Goal: Task Accomplishment & Management: Manage account settings

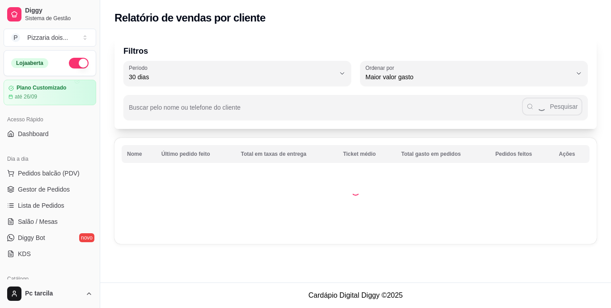
select select "30"
select select "HIGHEST_TOTAL_SPENT_WITH_ORDERS"
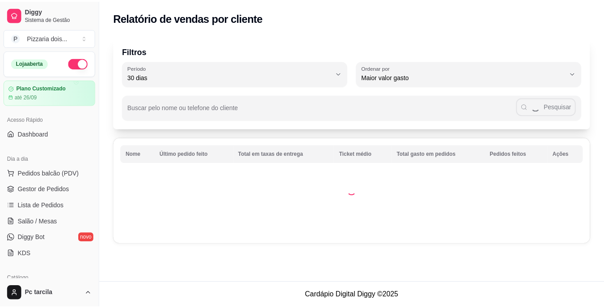
scroll to position [259, 0]
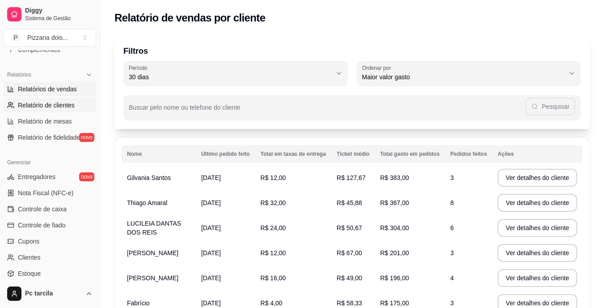
click at [49, 90] on span "Relatórios de vendas" at bounding box center [47, 89] width 59 height 9
select select "ALL"
select select "0"
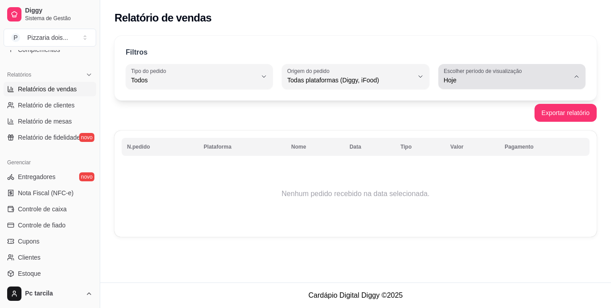
click at [577, 72] on button "Escolher período de visualização Hoje" at bounding box center [511, 76] width 147 height 25
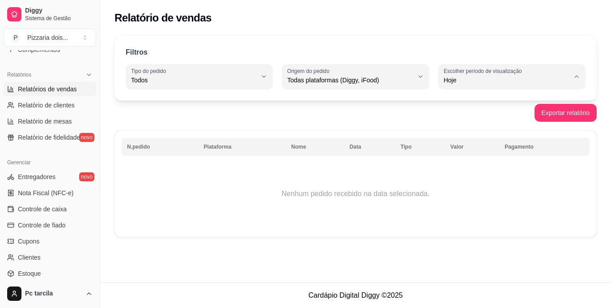
click at [481, 116] on span "Ontem" at bounding box center [507, 116] width 119 height 9
type input "1"
select select "1"
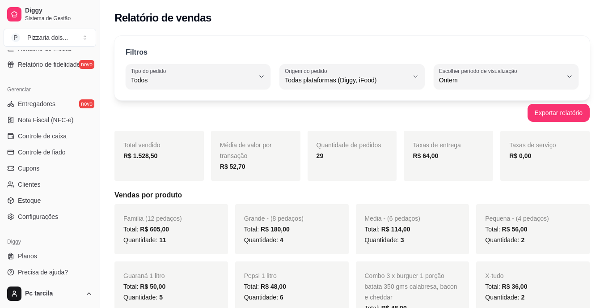
scroll to position [336, 0]
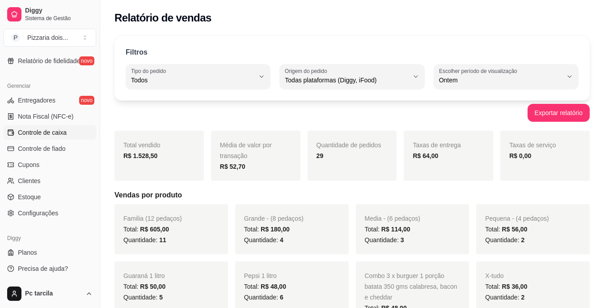
click at [77, 136] on link "Controle de caixa" at bounding box center [50, 132] width 93 height 14
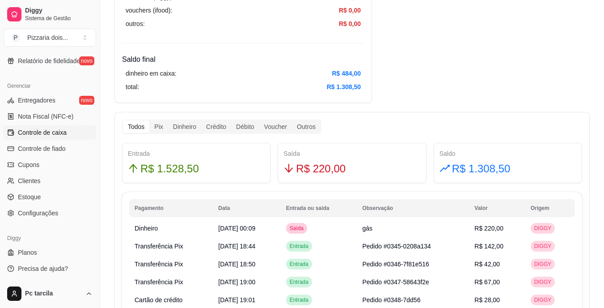
scroll to position [433, 0]
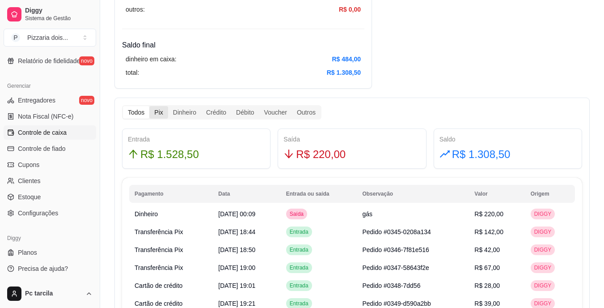
click at [157, 112] on div "Pix" at bounding box center [158, 112] width 18 height 13
click at [149, 106] on input "Pix" at bounding box center [149, 106] width 0 height 0
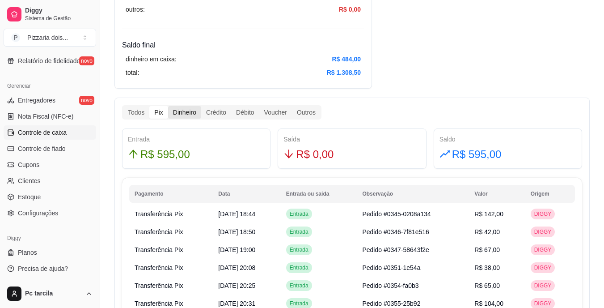
click at [185, 112] on div "Dinheiro" at bounding box center [184, 112] width 33 height 13
click at [168, 106] on input "Dinheiro" at bounding box center [168, 106] width 0 height 0
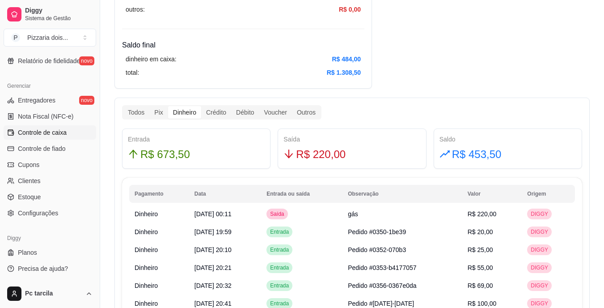
click at [574, 100] on div "Todos Pix Dinheiro Crédito Débito Voucher Outros Entrada R$ 673,50 Saída R$ 220…" at bounding box center [353, 302] width 476 height 408
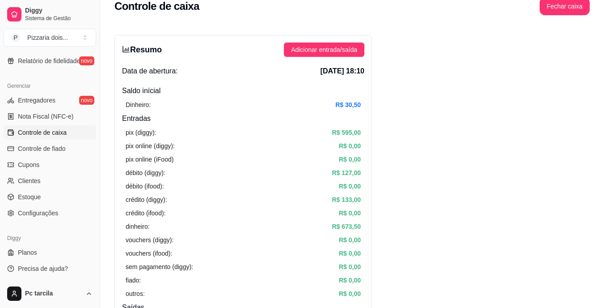
scroll to position [0, 0]
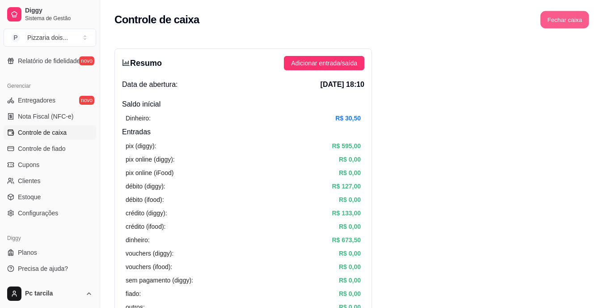
click at [555, 26] on button "Fechar caixa" at bounding box center [565, 19] width 49 height 17
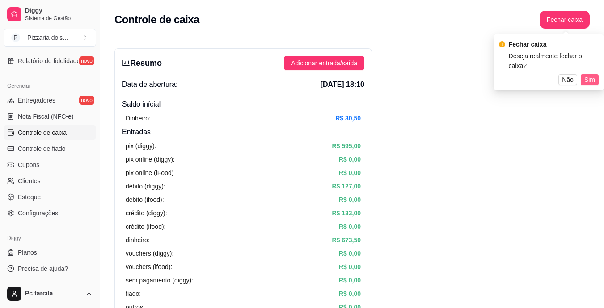
click at [595, 75] on span "Sim" at bounding box center [590, 80] width 11 height 10
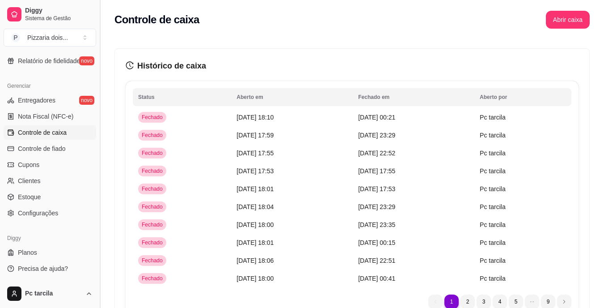
drag, startPoint x: 99, startPoint y: 199, endPoint x: 99, endPoint y: 182, distance: 16.6
click at [99, 182] on button "Toggle Sidebar" at bounding box center [99, 154] width 7 height 308
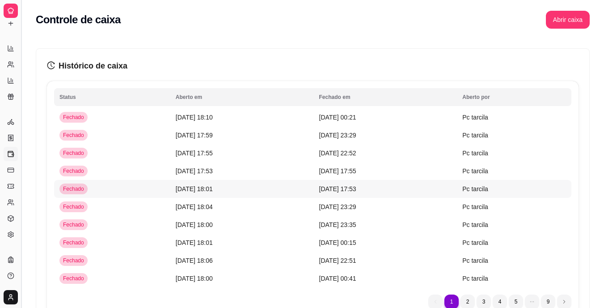
scroll to position [156, 0]
click at [21, 199] on button "Toggle Sidebar" at bounding box center [20, 154] width 7 height 308
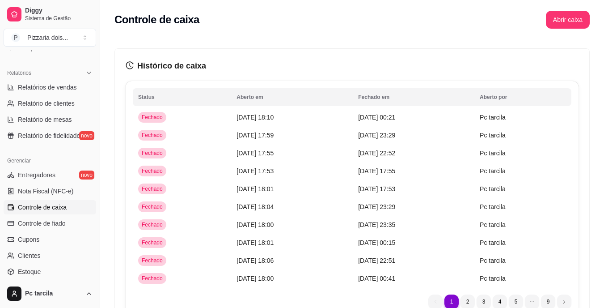
scroll to position [259, 0]
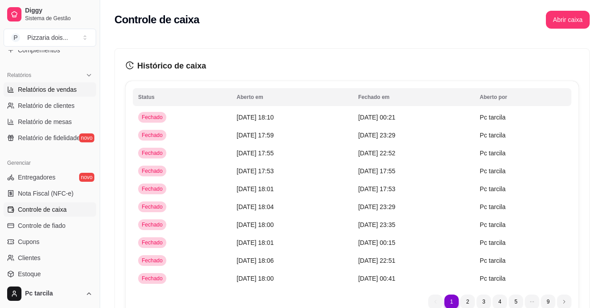
click at [70, 85] on span "Relatórios de vendas" at bounding box center [47, 89] width 59 height 9
select select "ALL"
select select "0"
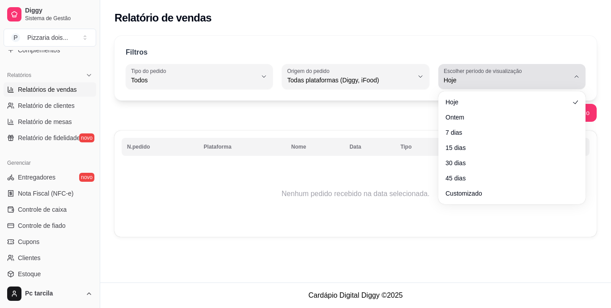
click at [580, 76] on icon "button" at bounding box center [576, 76] width 7 height 7
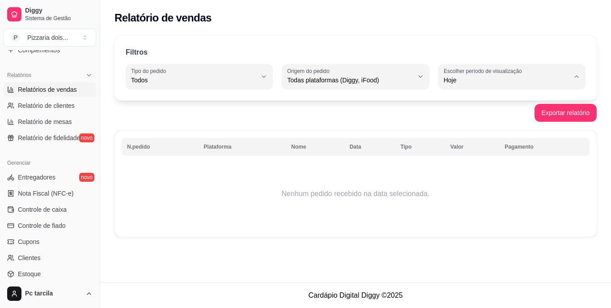
click at [498, 117] on span "Ontem" at bounding box center [507, 116] width 119 height 9
type input "1"
select select "1"
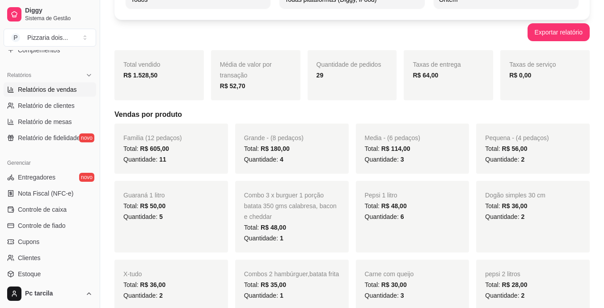
scroll to position [49, 0]
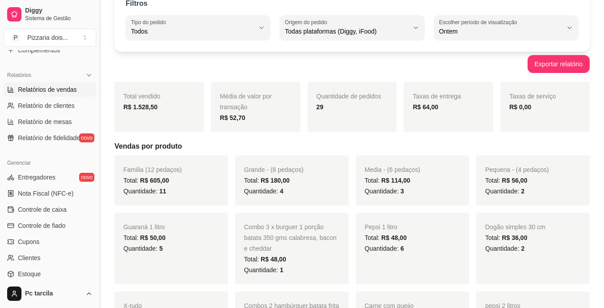
click at [97, 165] on button "Toggle Sidebar" at bounding box center [99, 154] width 7 height 308
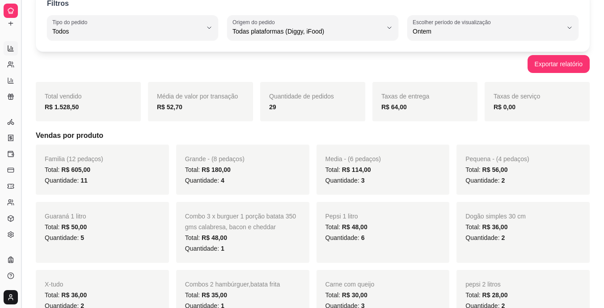
scroll to position [156, 0]
drag, startPoint x: 182, startPoint y: 68, endPoint x: 98, endPoint y: 76, distance: 84.5
click at [21, 98] on button "Toggle Sidebar" at bounding box center [20, 154] width 7 height 308
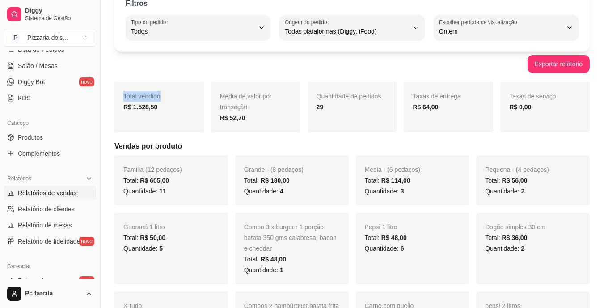
scroll to position [265, 0]
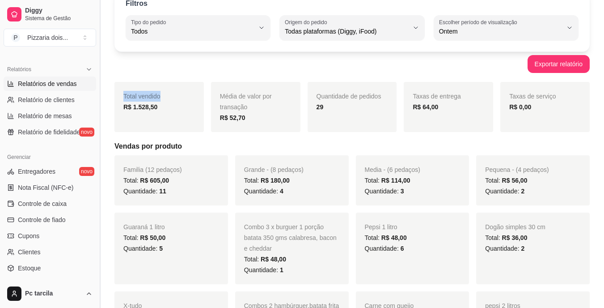
click at [97, 55] on button "Toggle Sidebar" at bounding box center [99, 154] width 7 height 308
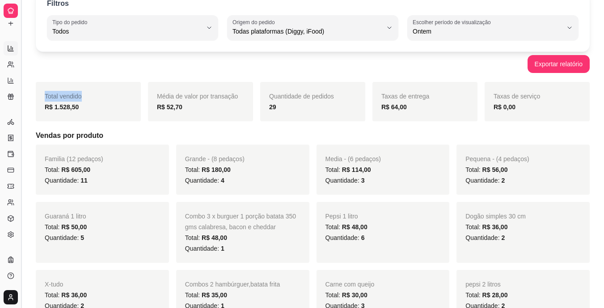
click at [97, 55] on div "Exportar relatório" at bounding box center [313, 64] width 554 height 18
click at [24, 83] on button "Toggle Sidebar" at bounding box center [20, 154] width 7 height 308
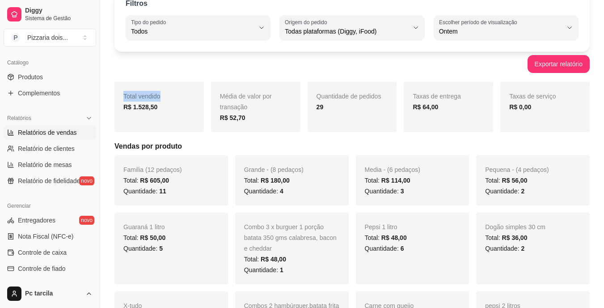
scroll to position [211, 0]
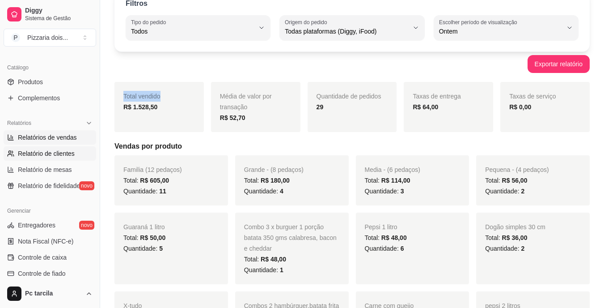
click at [71, 156] on span "Relatório de clientes" at bounding box center [46, 153] width 57 height 9
select select "30"
select select "HIGHEST_TOTAL_SPENT_WITH_ORDERS"
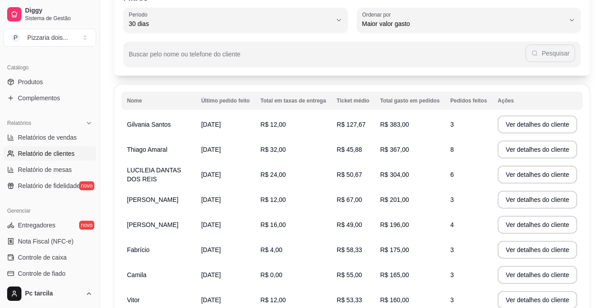
scroll to position [21, 0]
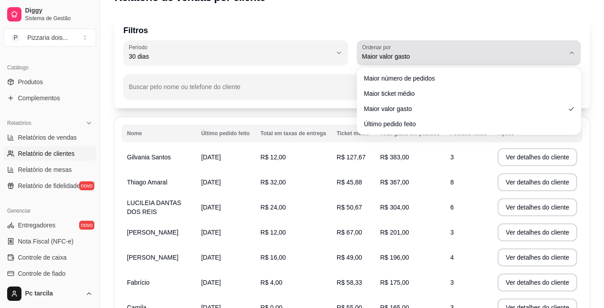
click at [570, 55] on icon "button" at bounding box center [572, 52] width 7 height 7
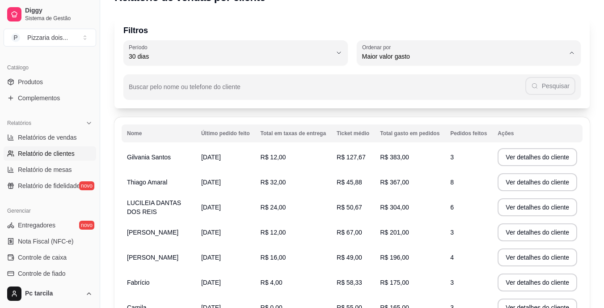
click at [472, 109] on span "Maior valor gasto" at bounding box center [464, 107] width 193 height 9
select select
